Goal: Check status: Check status

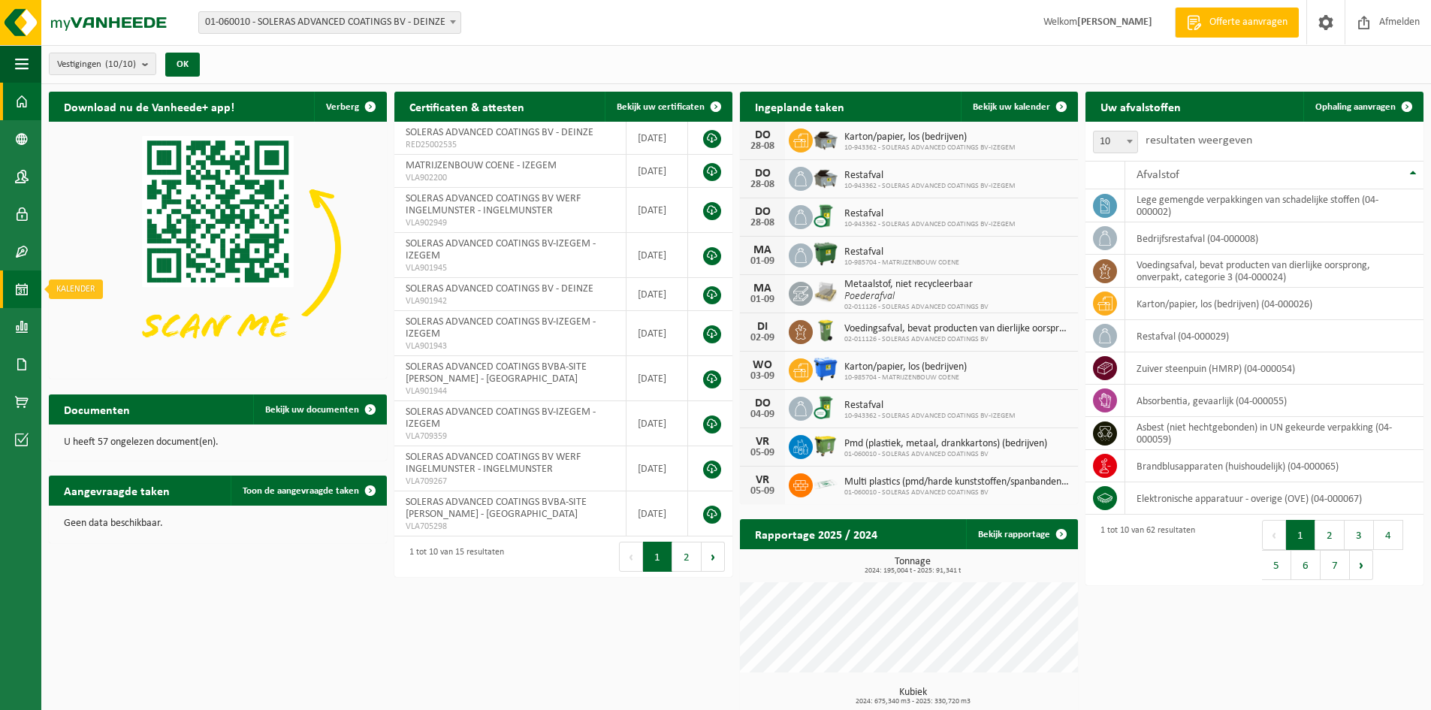
click at [23, 288] on span at bounding box center [22, 289] width 14 height 38
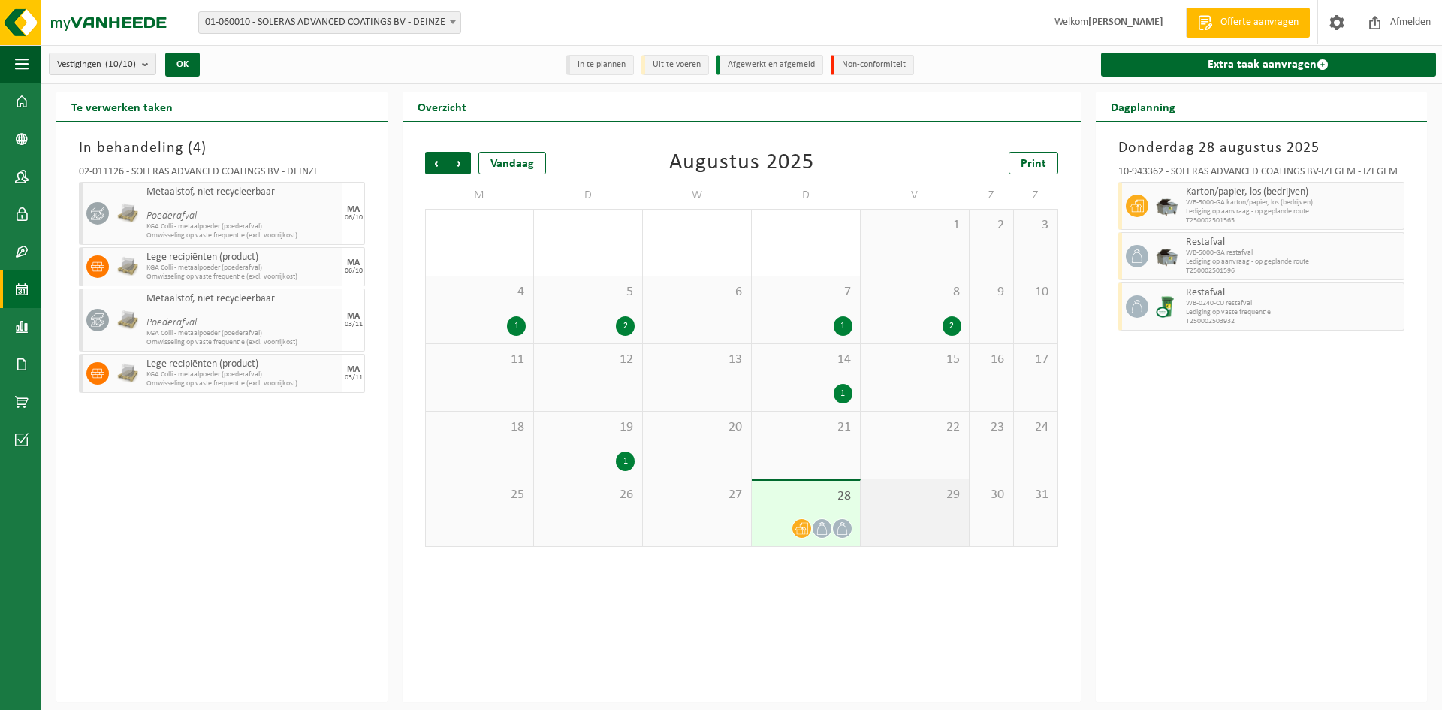
click at [908, 497] on span "29" at bounding box center [914, 495] width 93 height 17
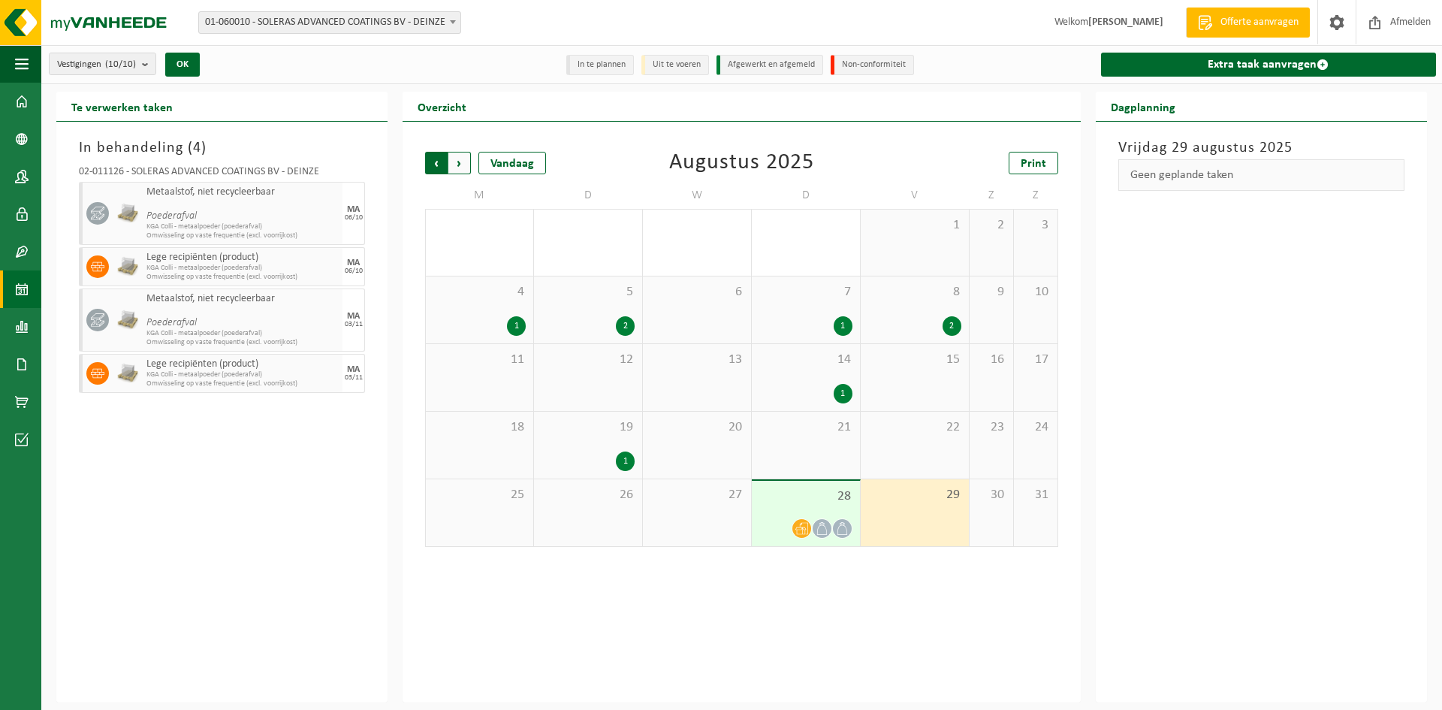
click at [462, 152] on span "Volgende" at bounding box center [459, 163] width 23 height 23
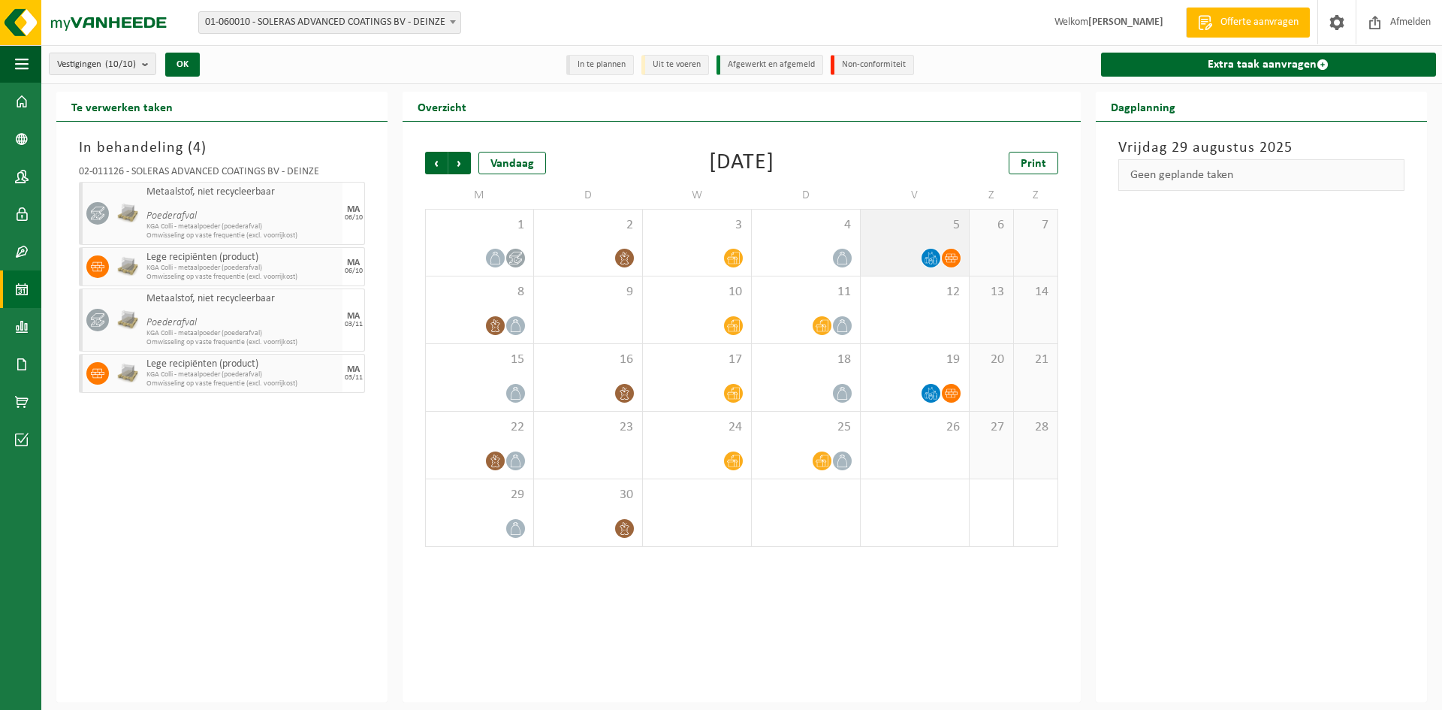
click at [889, 240] on div "5" at bounding box center [915, 243] width 108 height 66
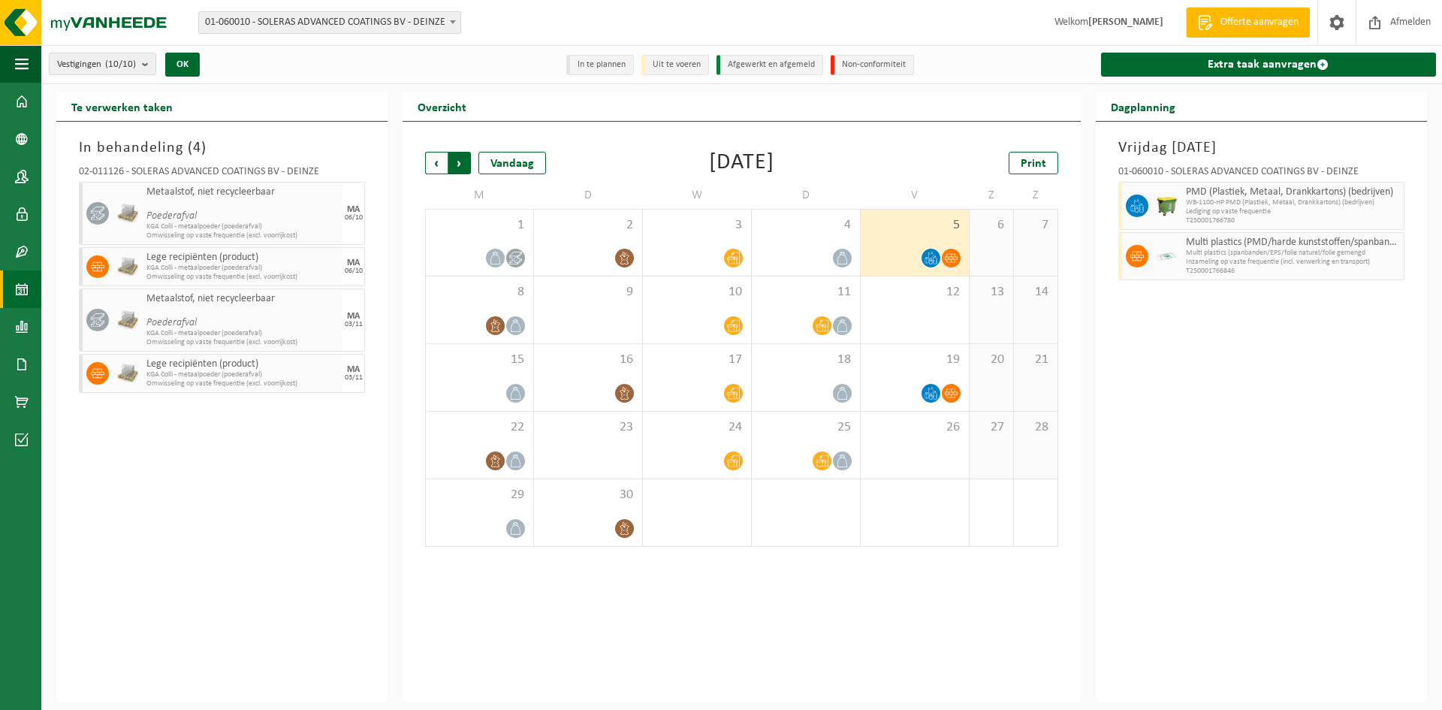
click at [435, 168] on span "Vorige" at bounding box center [436, 163] width 23 height 23
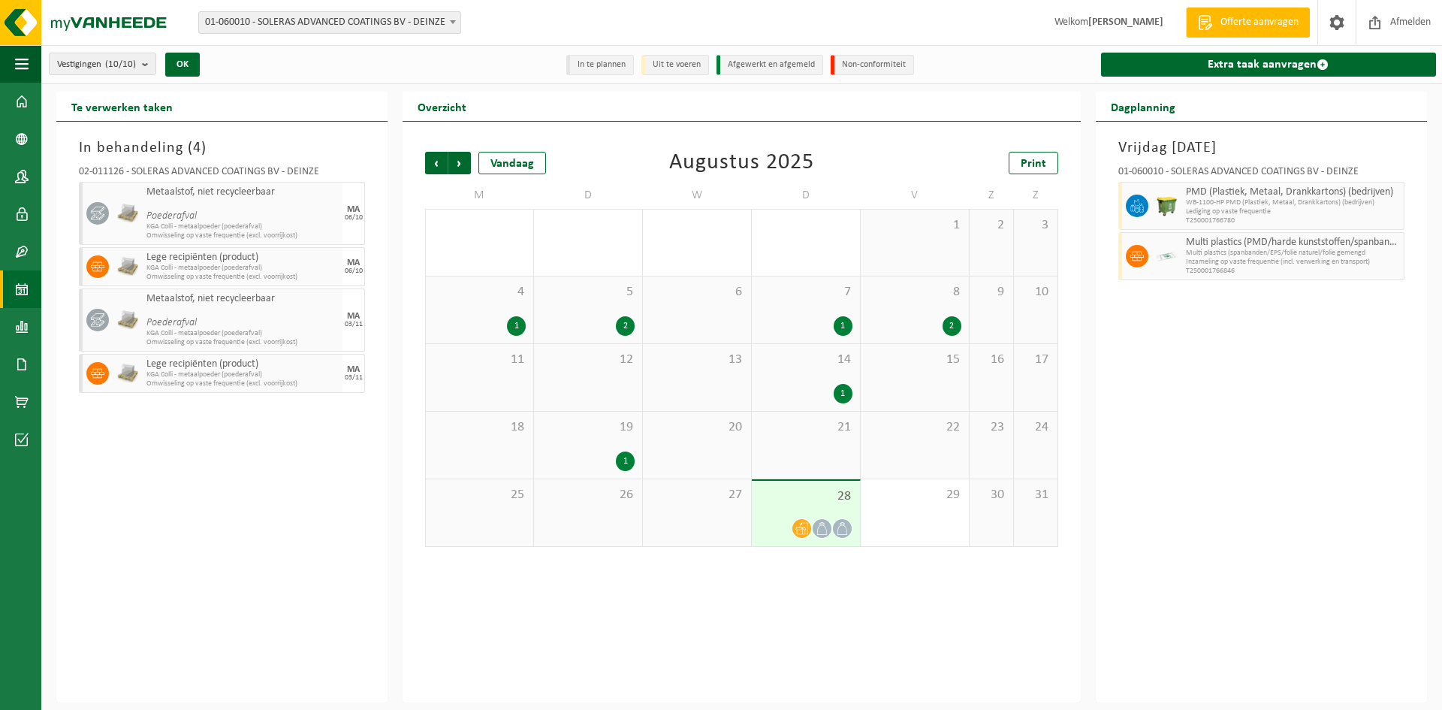
click at [896, 454] on div "22" at bounding box center [915, 445] width 108 height 67
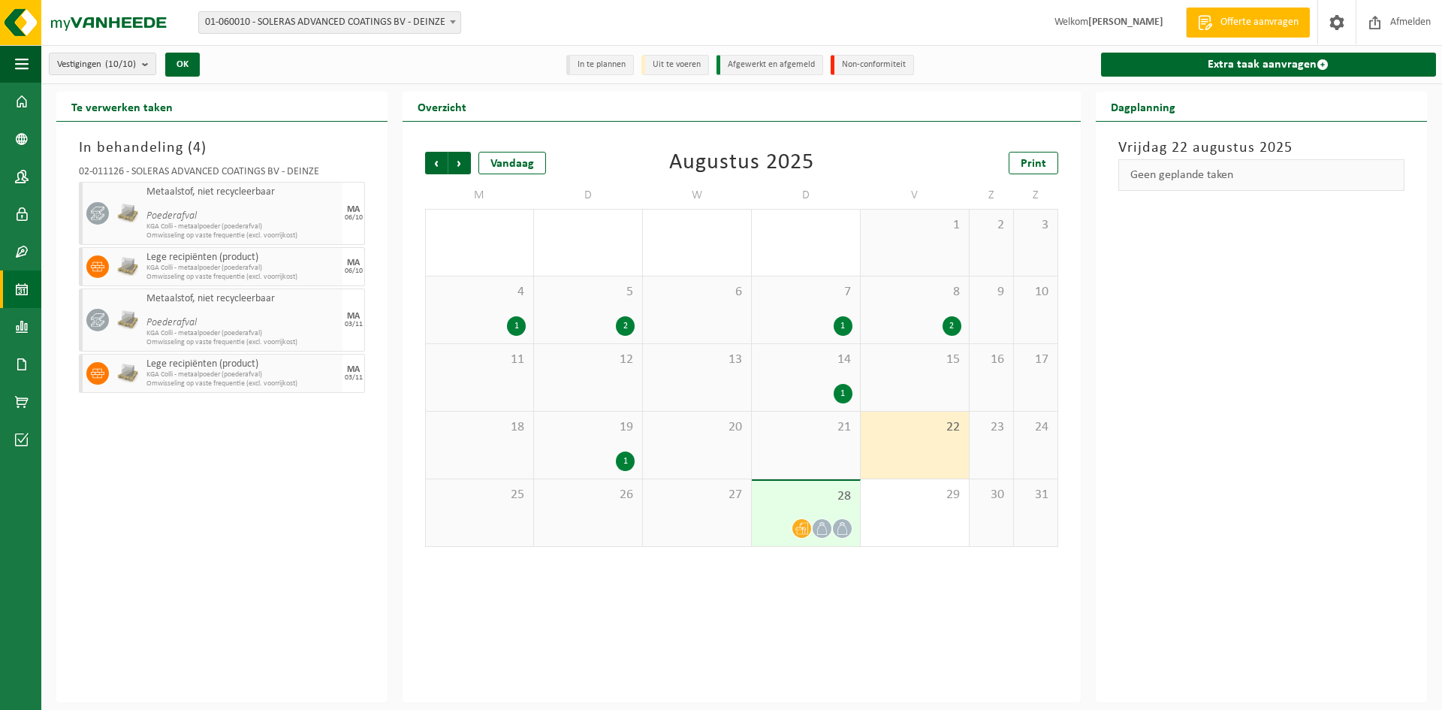
click at [945, 455] on div "22" at bounding box center [915, 445] width 108 height 67
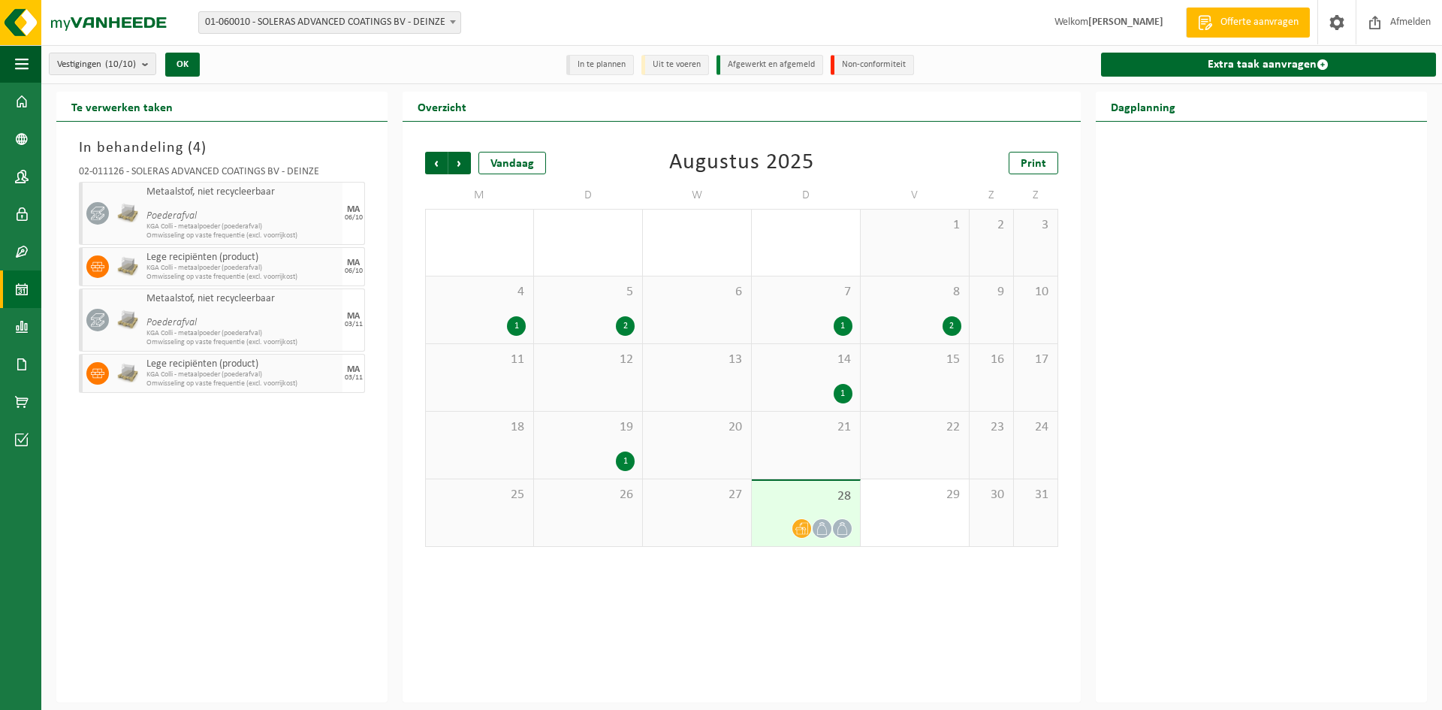
click at [787, 513] on div "28" at bounding box center [806, 513] width 108 height 65
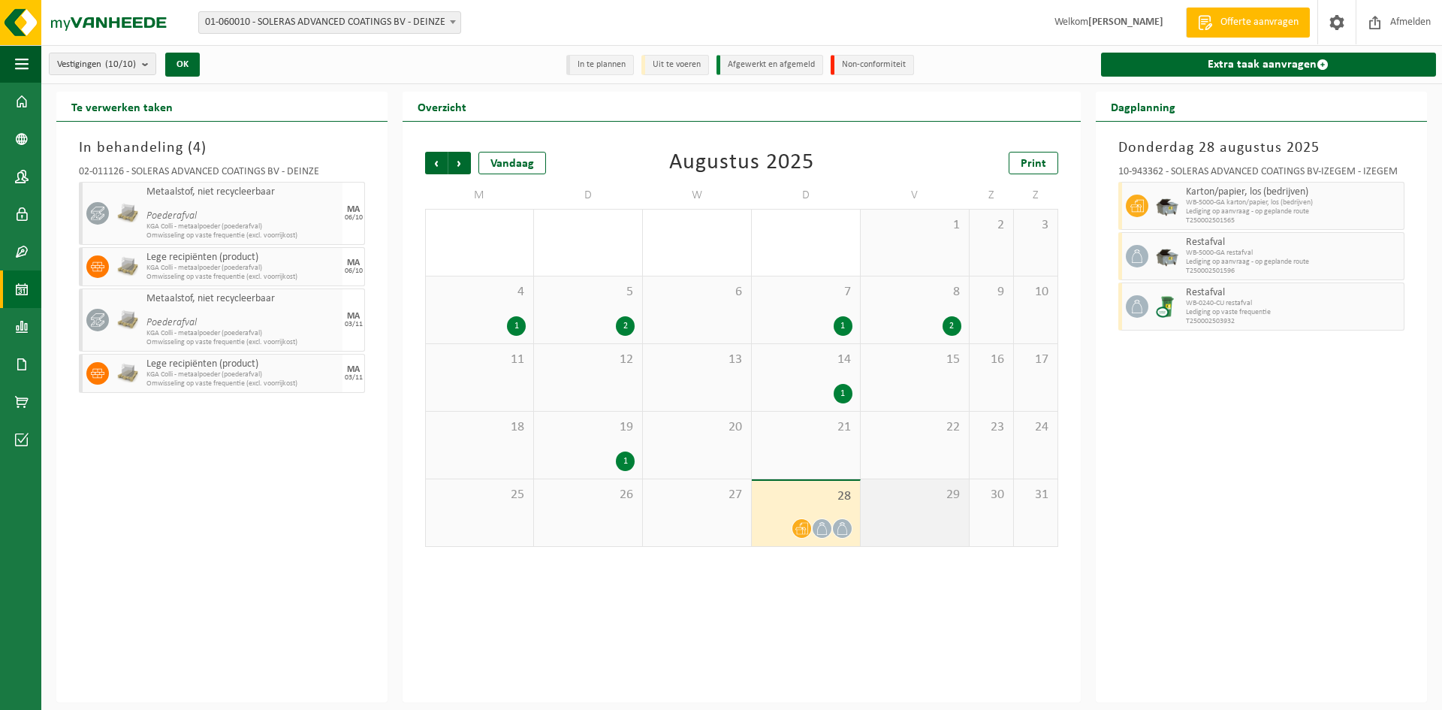
click at [891, 521] on div "29" at bounding box center [915, 512] width 108 height 67
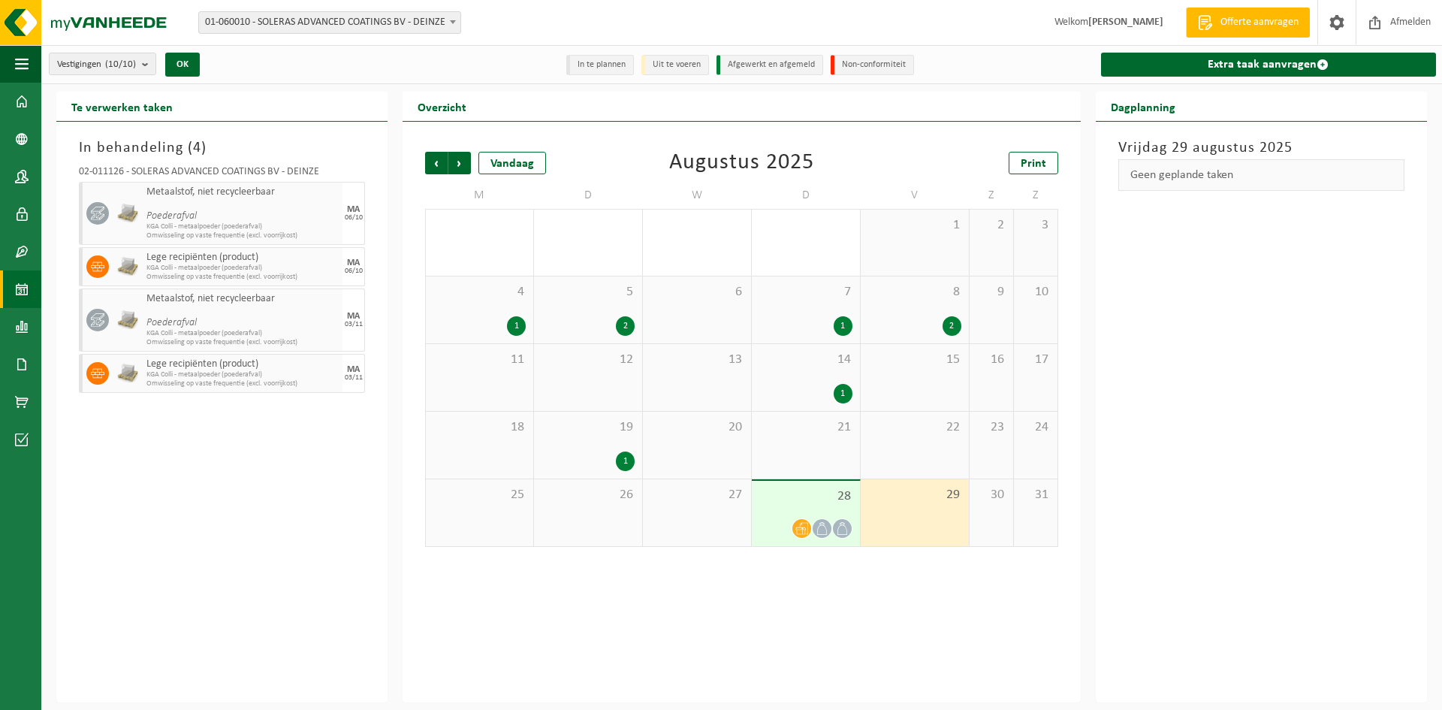
click at [923, 518] on div "29" at bounding box center [915, 512] width 108 height 67
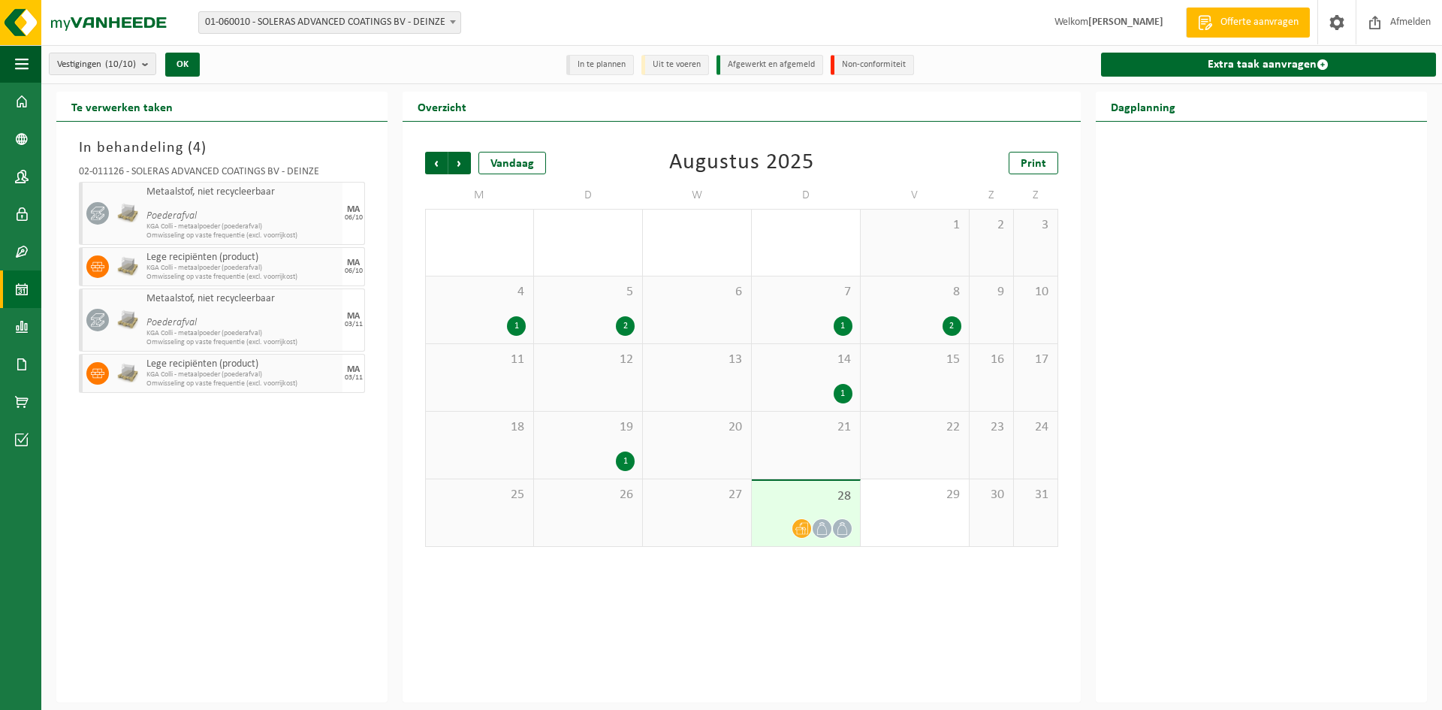
click at [927, 460] on div "22" at bounding box center [915, 445] width 108 height 67
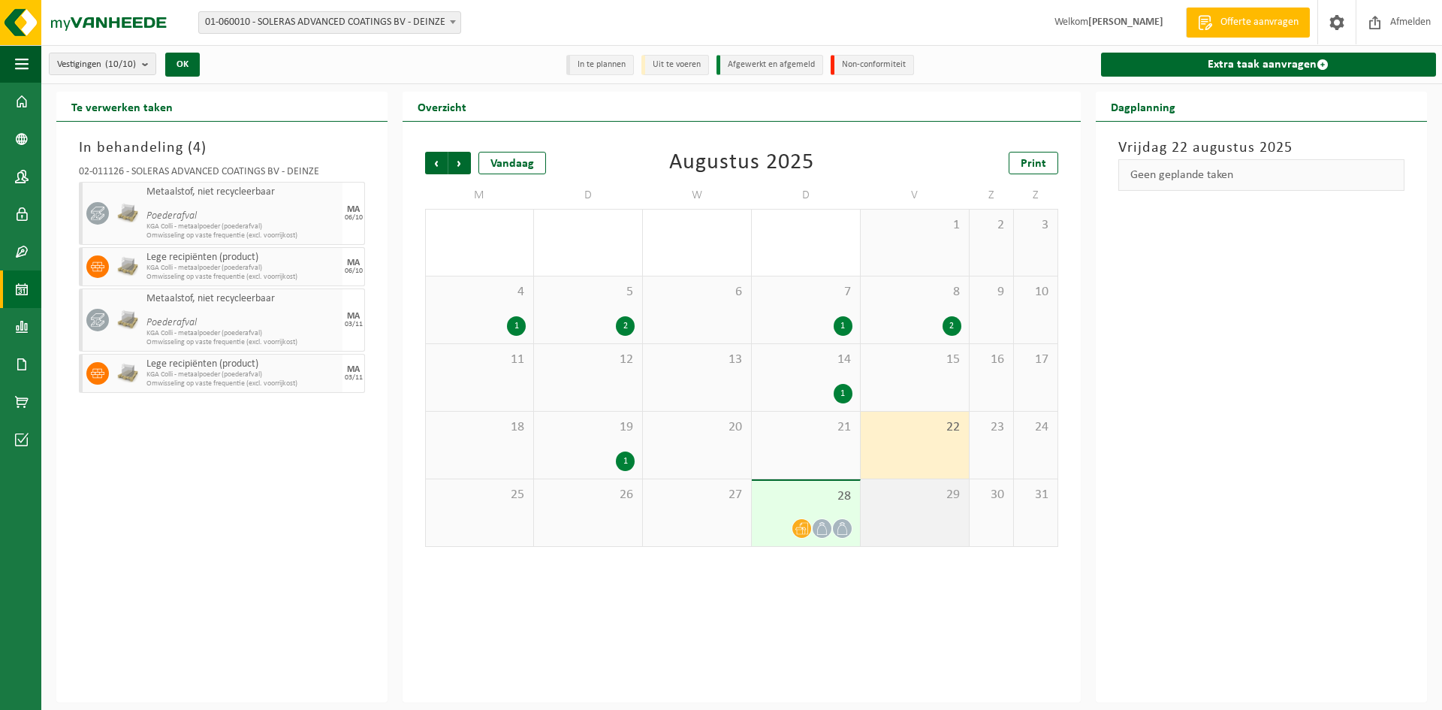
click at [931, 499] on span "29" at bounding box center [914, 495] width 93 height 17
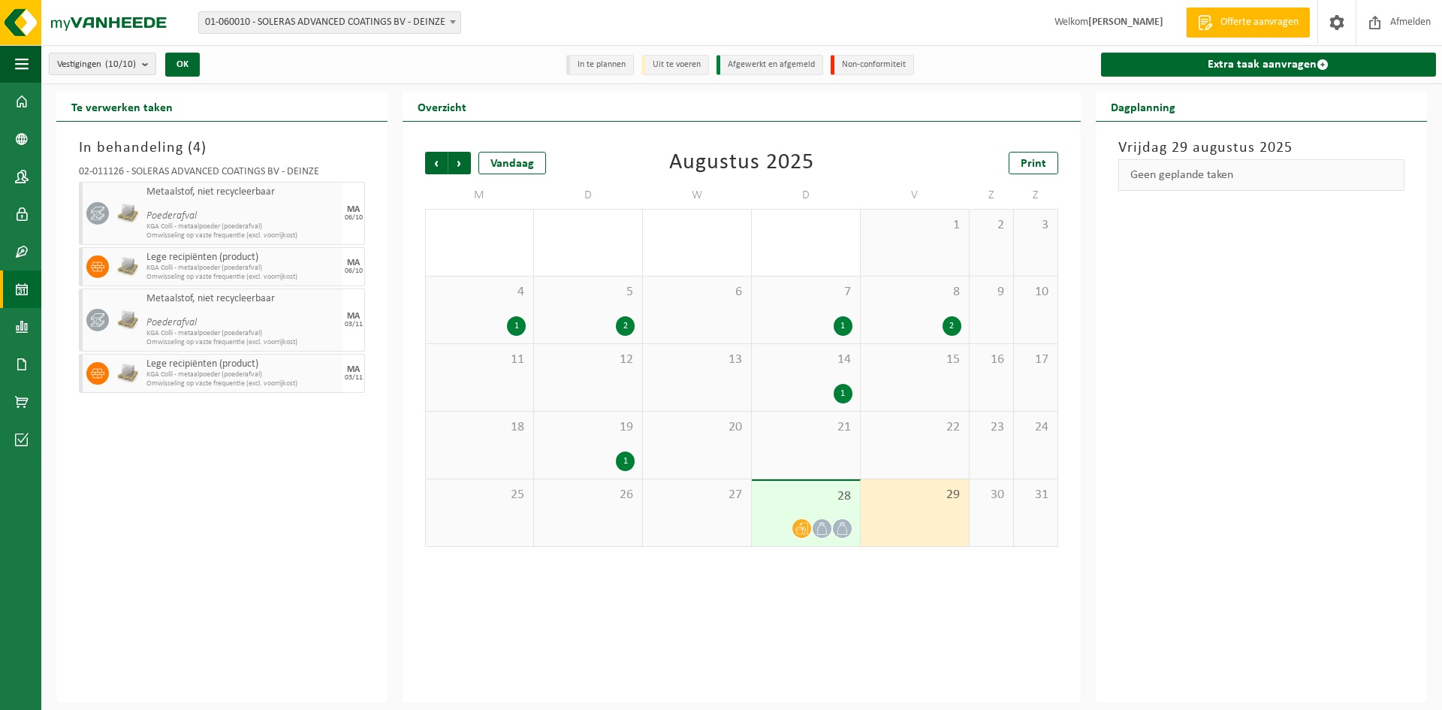
click at [930, 442] on div "22" at bounding box center [915, 445] width 108 height 67
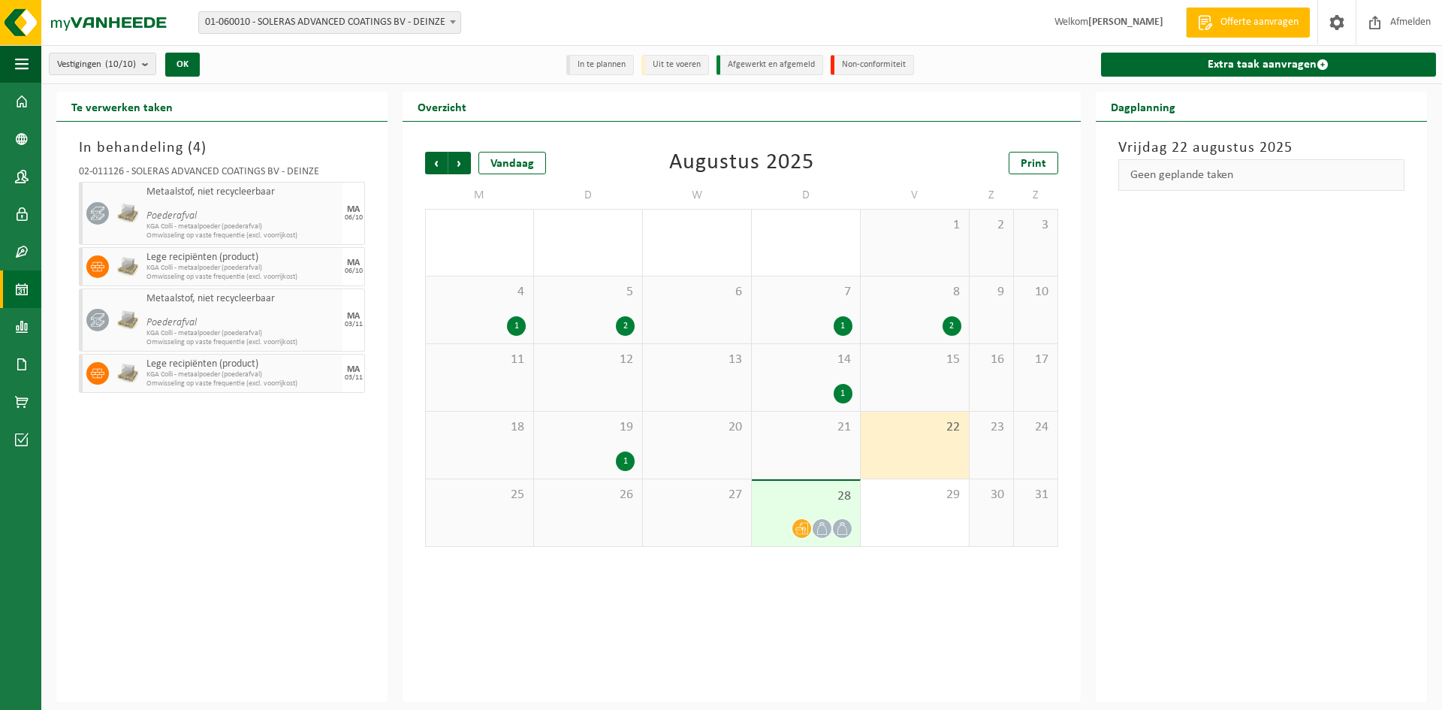
click at [606, 437] on div "19 1" at bounding box center [588, 445] width 108 height 67
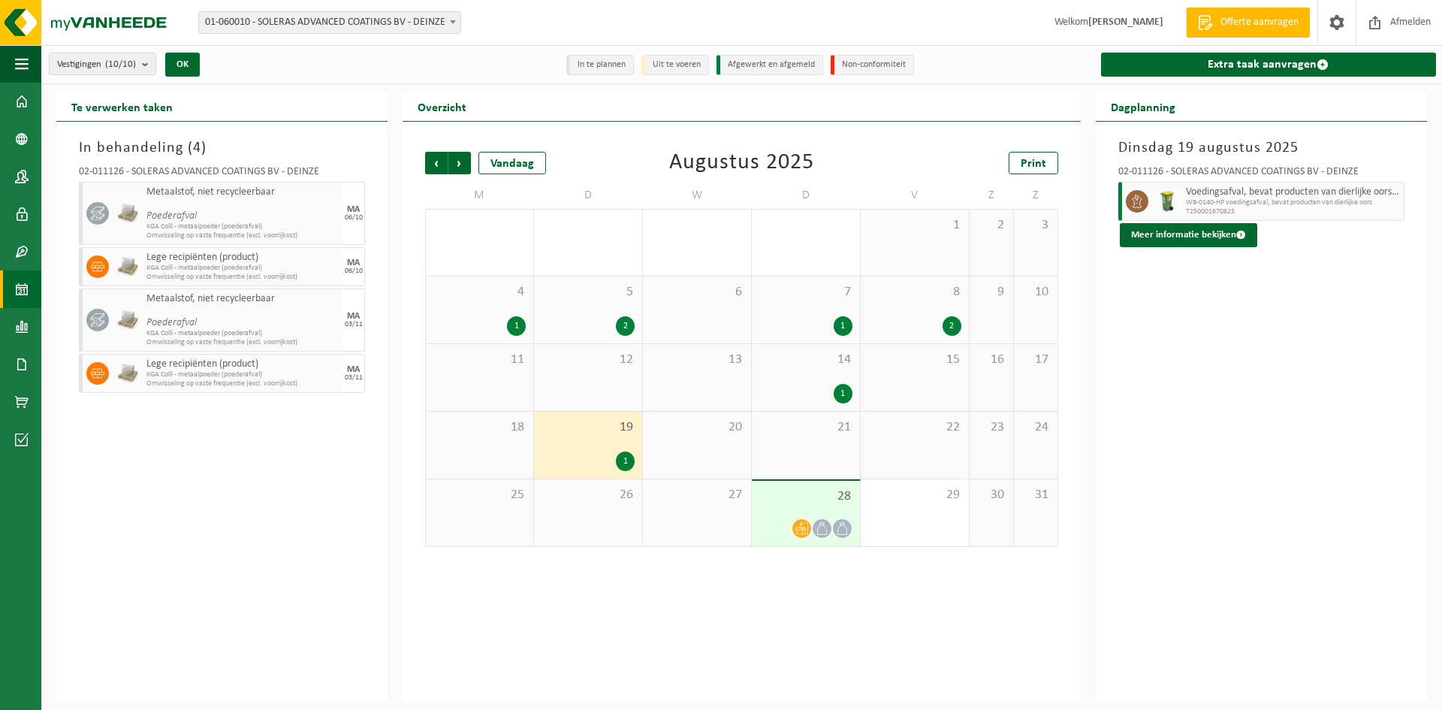
click at [886, 454] on div "22" at bounding box center [915, 445] width 108 height 67
